Goal: Information Seeking & Learning: Learn about a topic

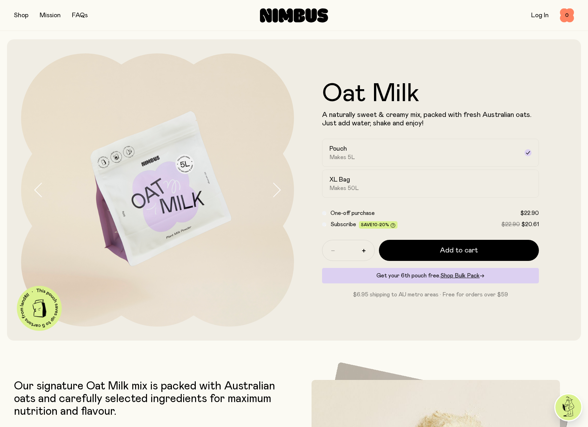
click at [294, 15] on icon at bounding box center [299, 15] width 11 height 14
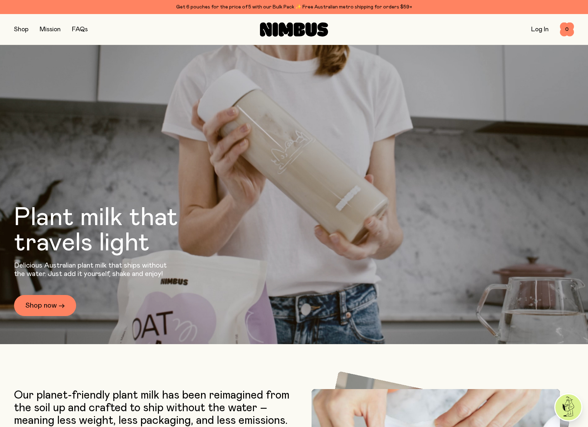
click at [286, 27] on icon at bounding box center [294, 29] width 68 height 14
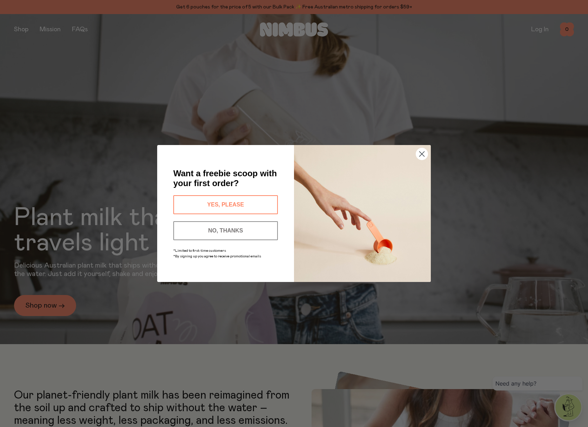
click at [421, 155] on circle "Close dialog" at bounding box center [422, 154] width 12 height 12
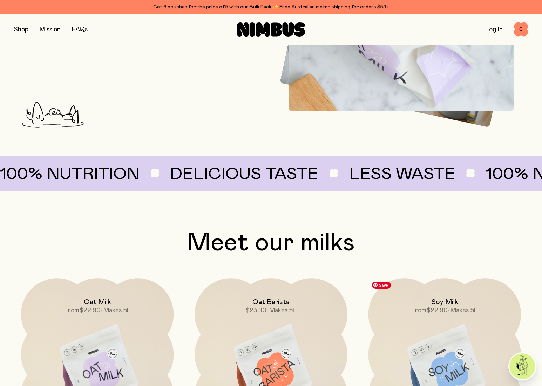
scroll to position [448, 0]
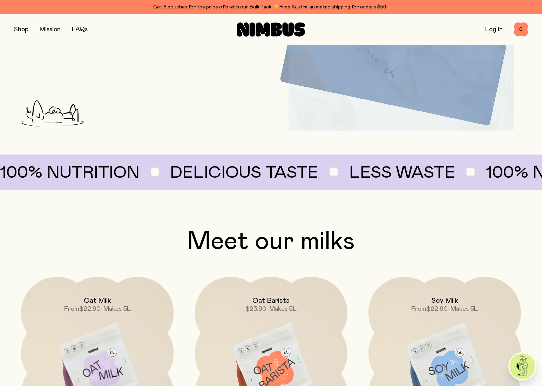
drag, startPoint x: 62, startPoint y: 114, endPoint x: 86, endPoint y: 119, distance: 24.2
click at [278, 142] on section "Our planet-friendly plant milk has been reimagined from the soil up and crafted…" at bounding box center [271, 62] width 542 height 255
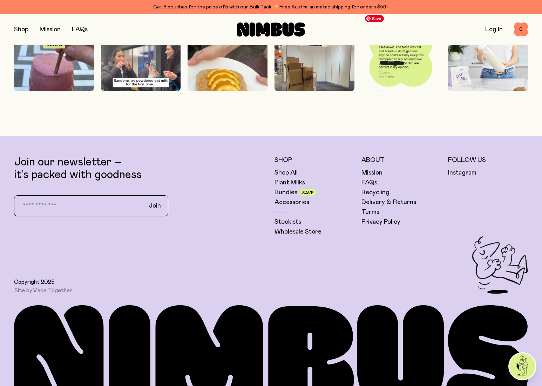
scroll to position [2020, 0]
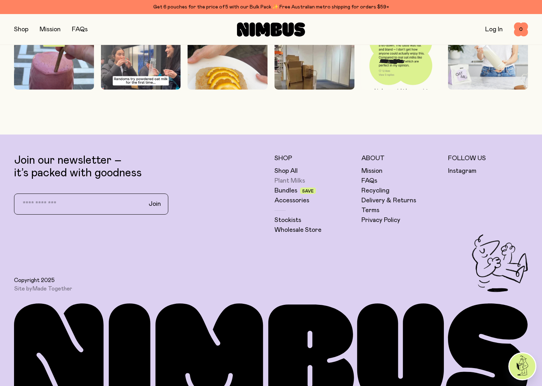
click at [290, 180] on link "Plant Milks" at bounding box center [290, 180] width 31 height 8
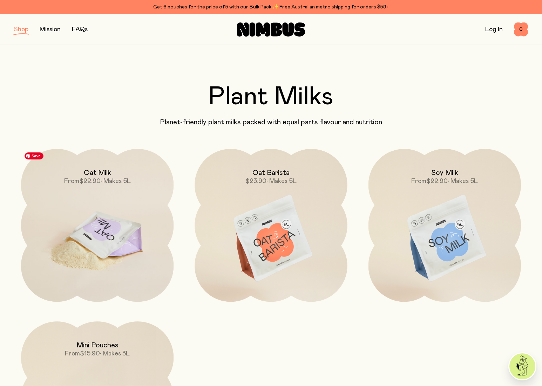
click at [124, 234] on img at bounding box center [97, 239] width 153 height 180
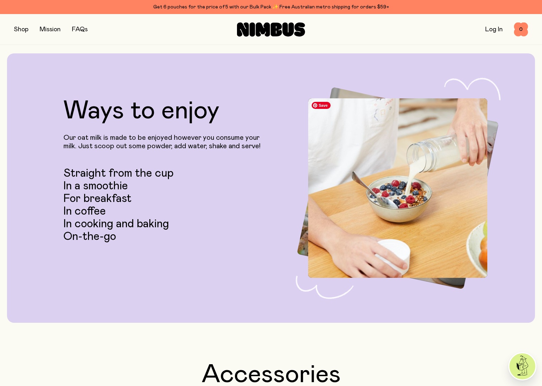
scroll to position [1291, 0]
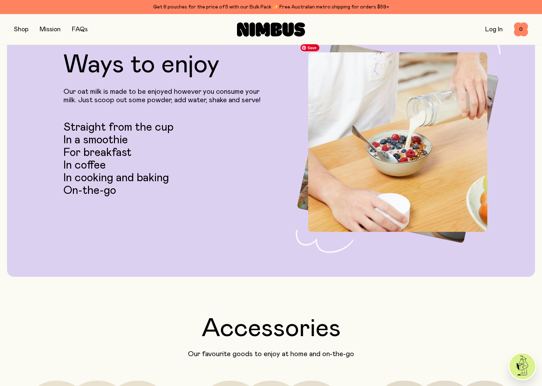
click at [492, 85] on img at bounding box center [398, 142] width 202 height 202
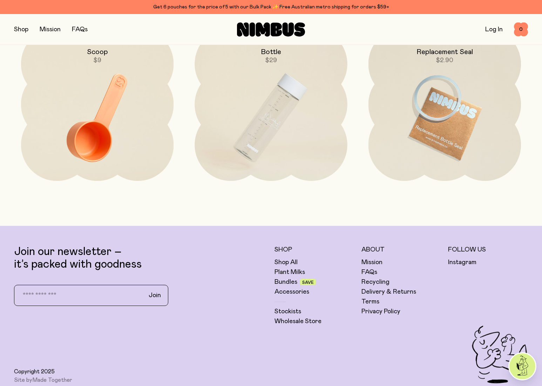
scroll to position [1765, 0]
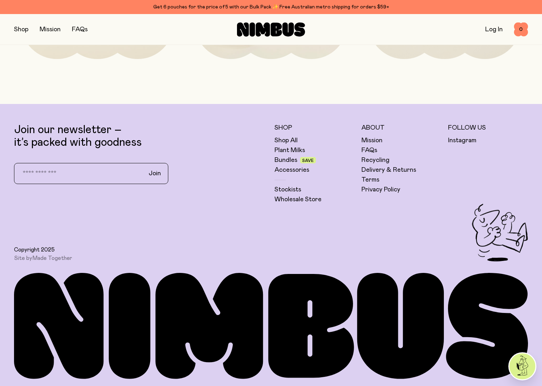
click at [48, 28] on link "Mission" at bounding box center [50, 29] width 21 height 6
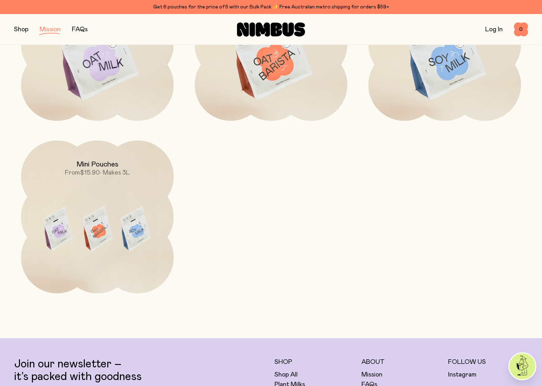
scroll to position [1143, 0]
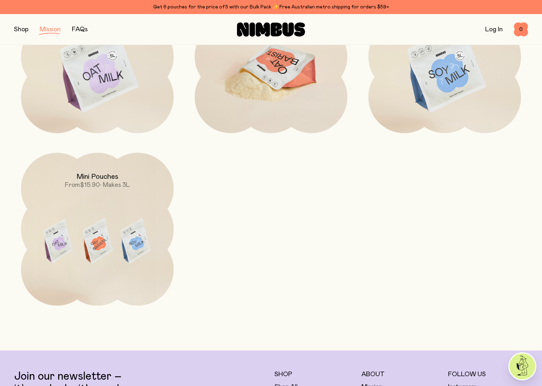
click at [263, 85] on img at bounding box center [271, 70] width 153 height 180
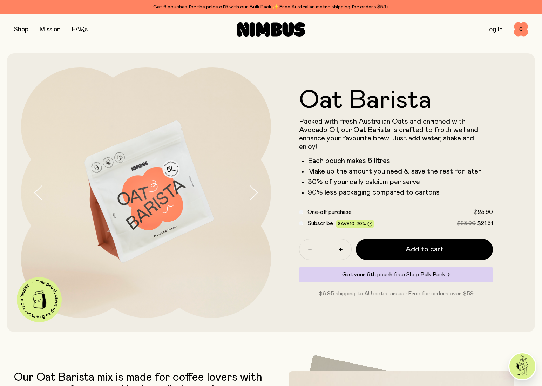
click at [271, 23] on icon at bounding box center [271, 29] width 68 height 14
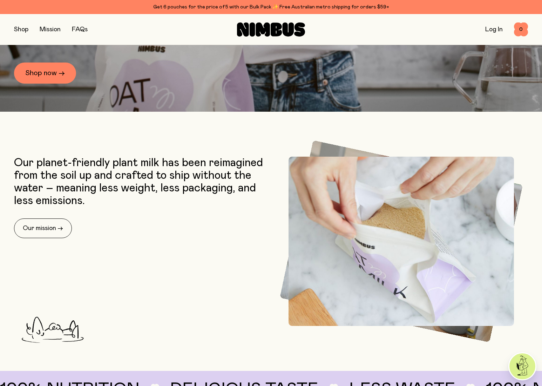
scroll to position [337, 0]
